Goal: Transaction & Acquisition: Purchase product/service

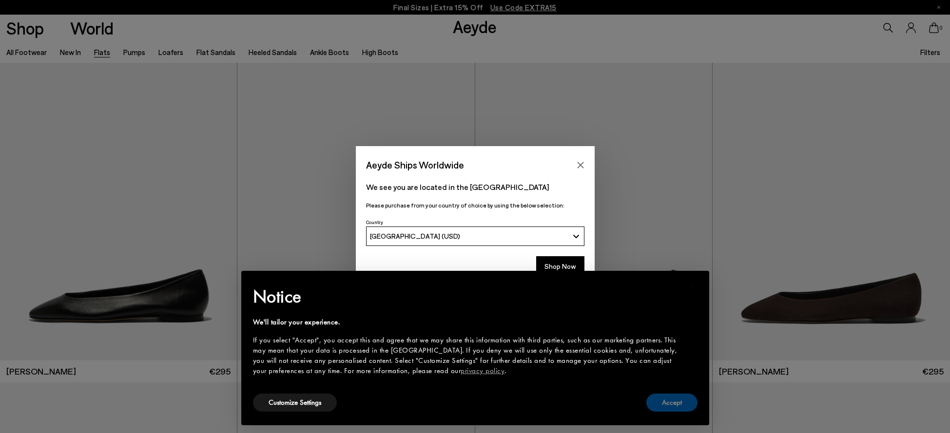
click at [665, 409] on button "Accept" at bounding box center [671, 403] width 51 height 18
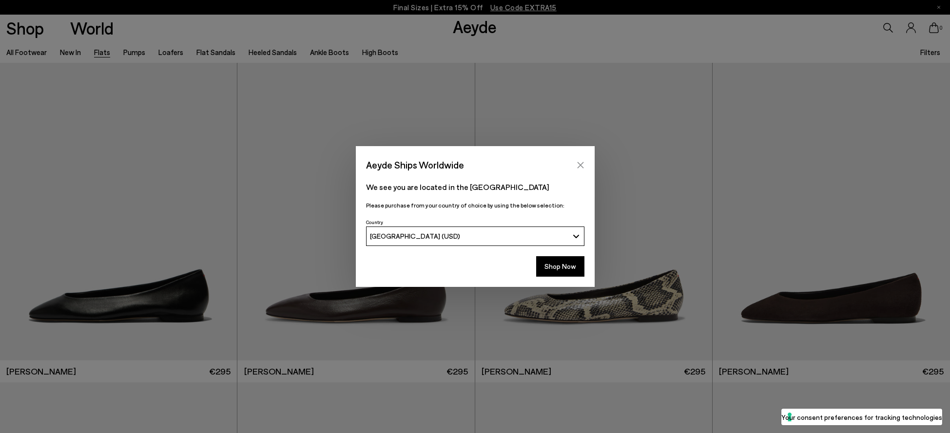
click at [575, 167] on button "Close" at bounding box center [580, 165] width 15 height 15
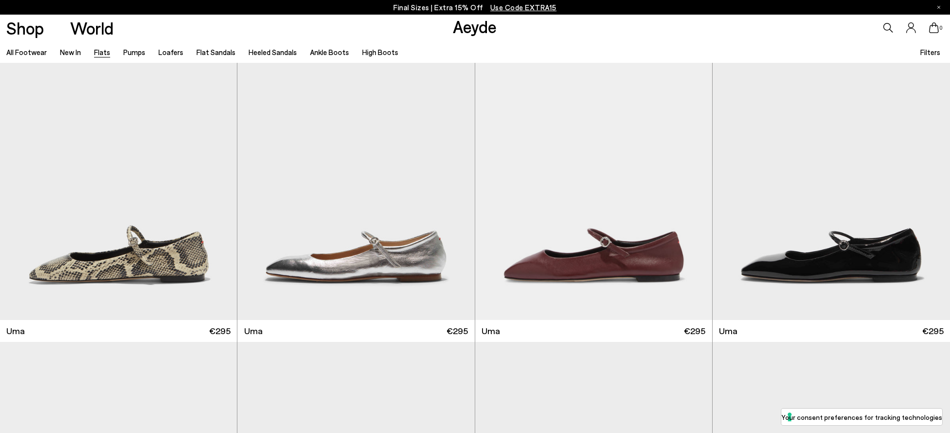
scroll to position [1199, 0]
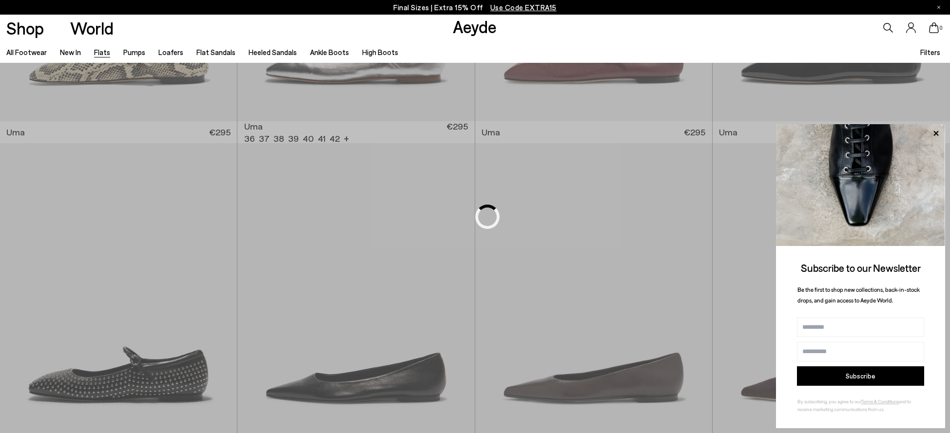
scroll to position [753, 0]
